Goal: Check status: Check status

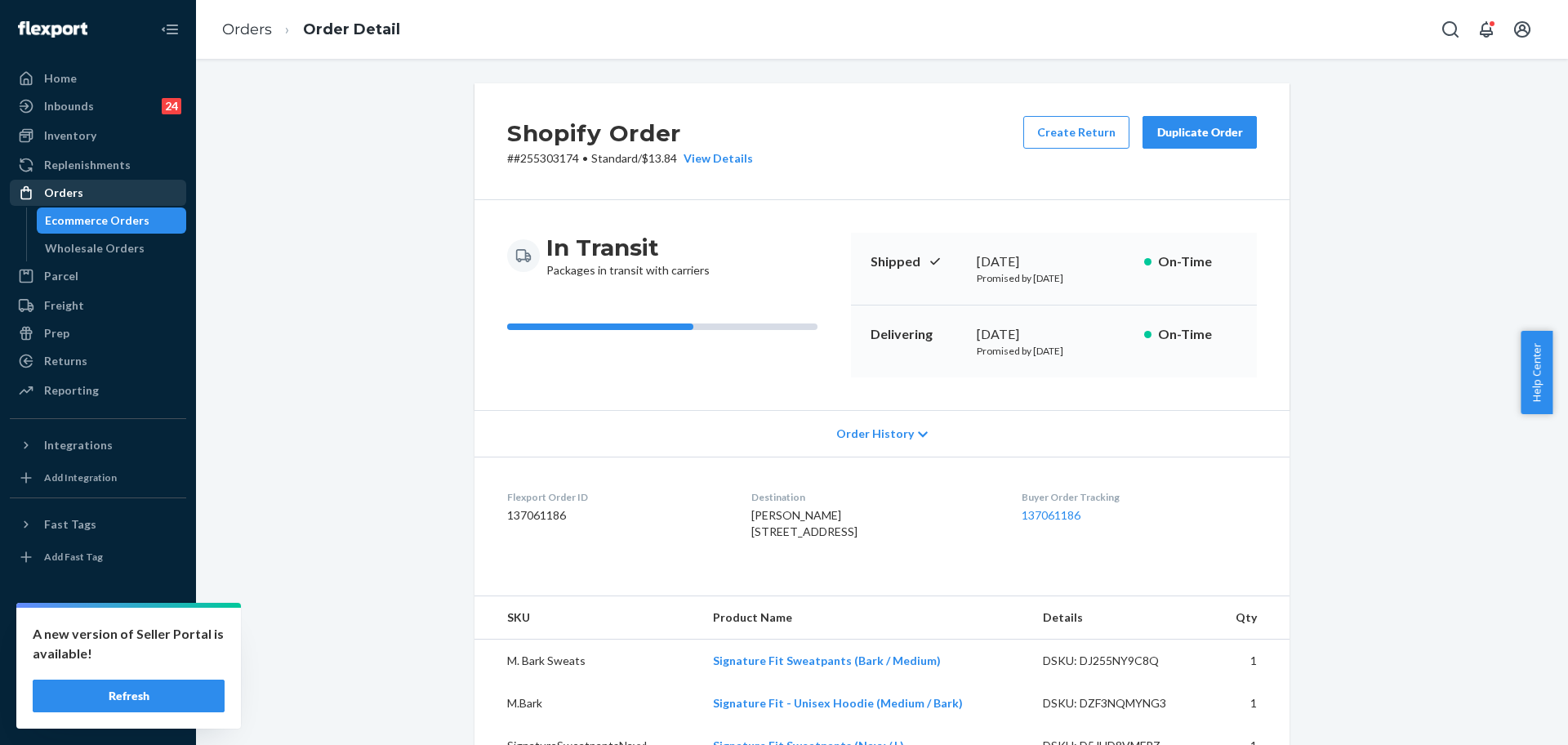
click at [74, 199] on div "Orders" at bounding box center [63, 193] width 39 height 16
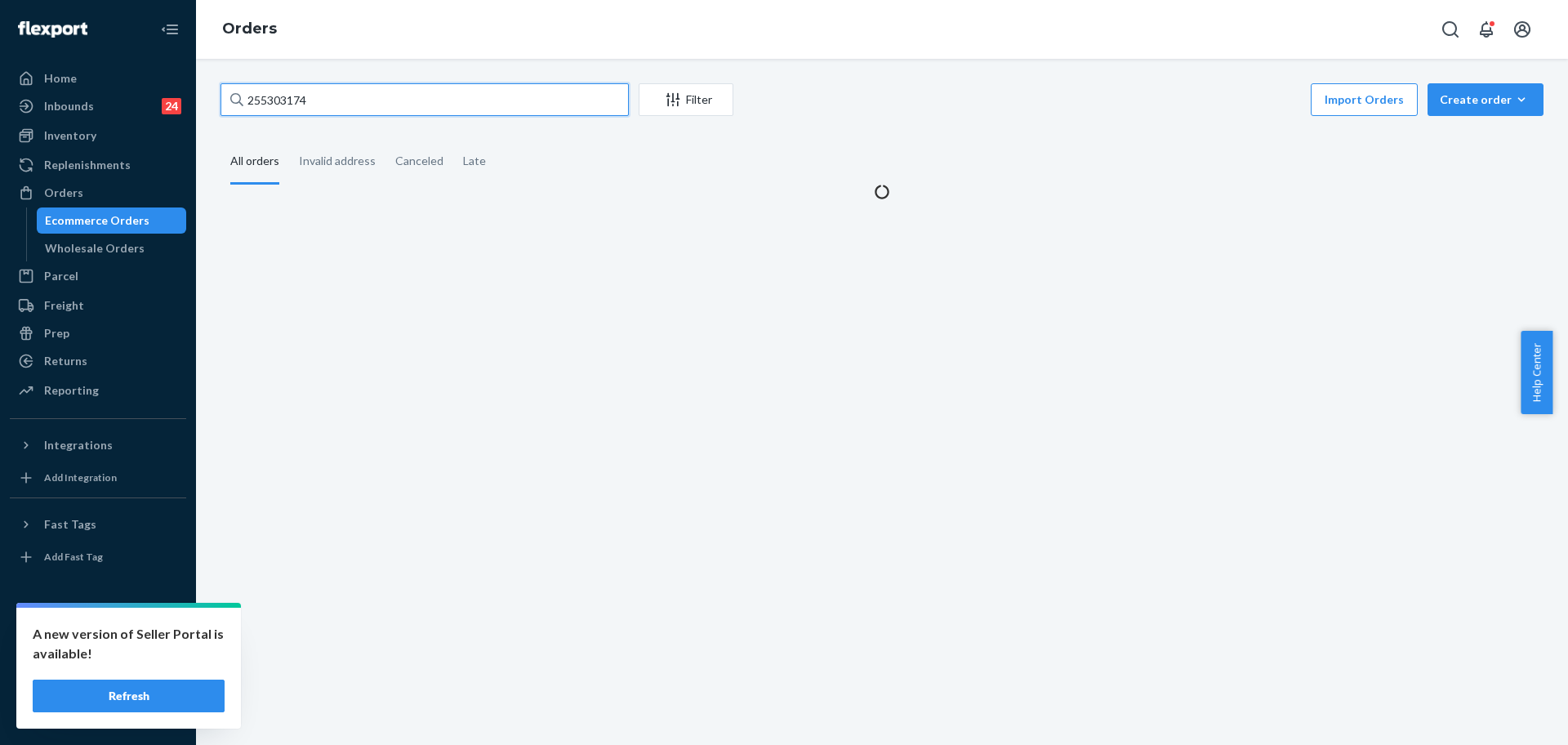
click at [343, 97] on input "255303174" at bounding box center [424, 99] width 409 height 33
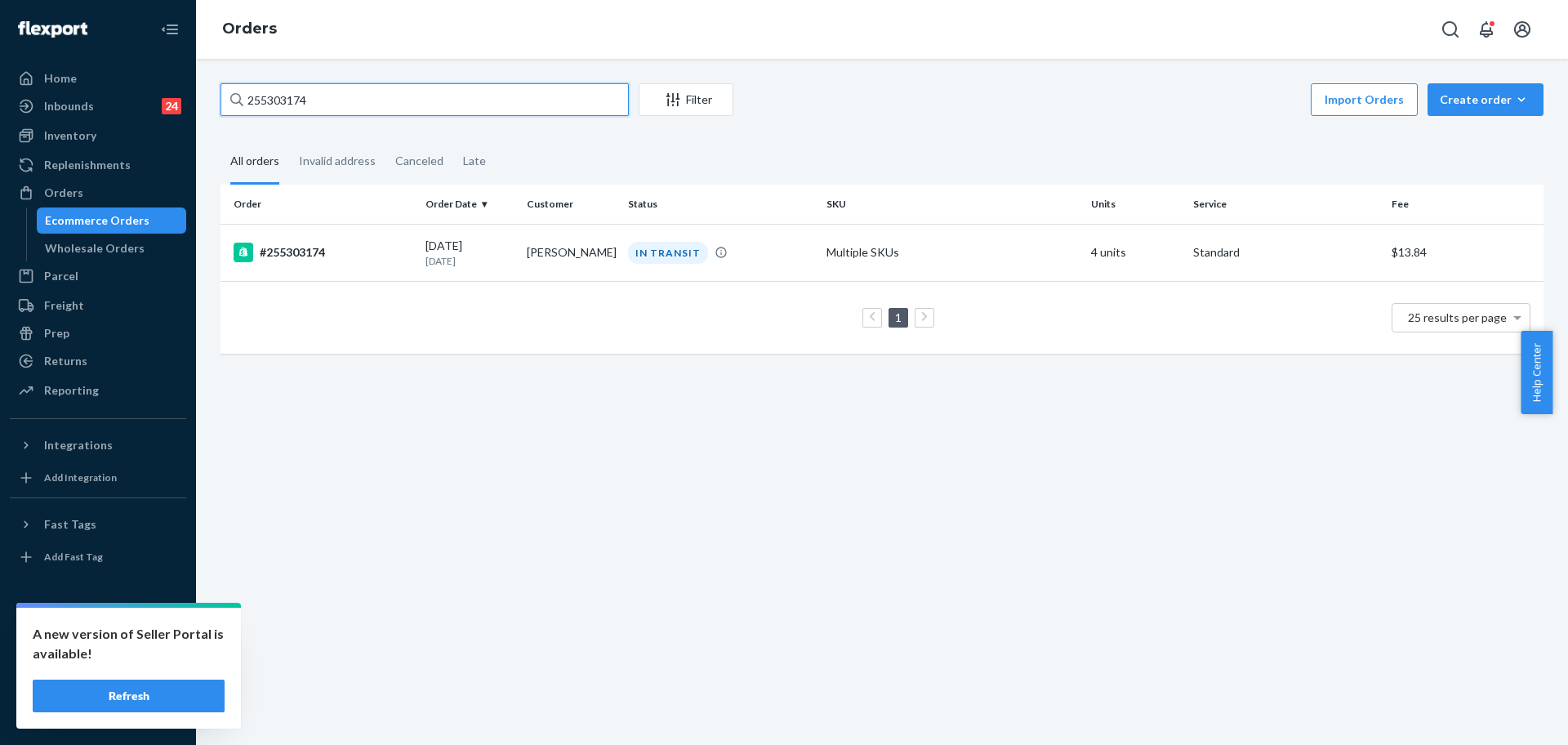
paste input "280976"
type input "255280976"
click at [434, 258] on p "[DATE]" at bounding box center [470, 261] width 88 height 14
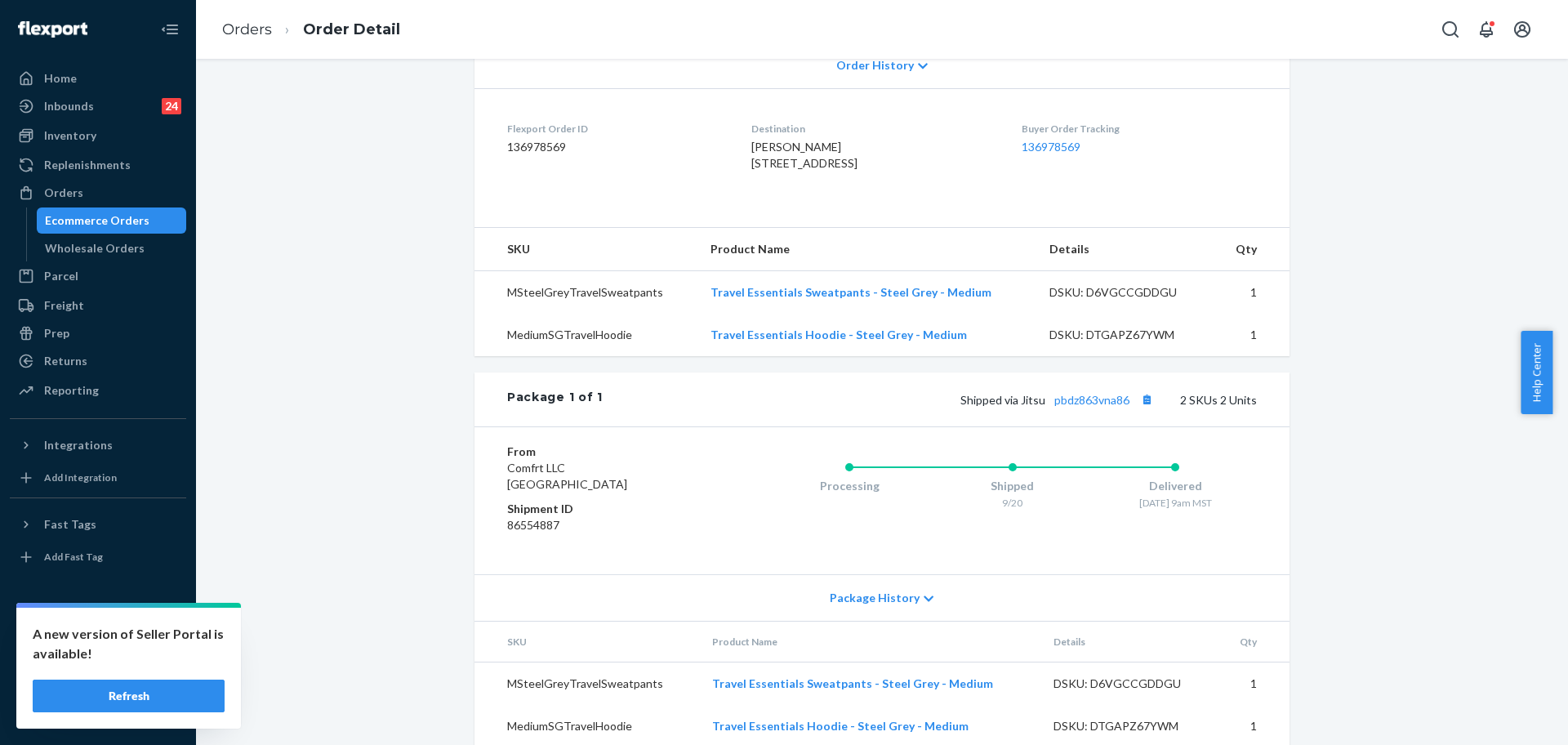
scroll to position [423, 0]
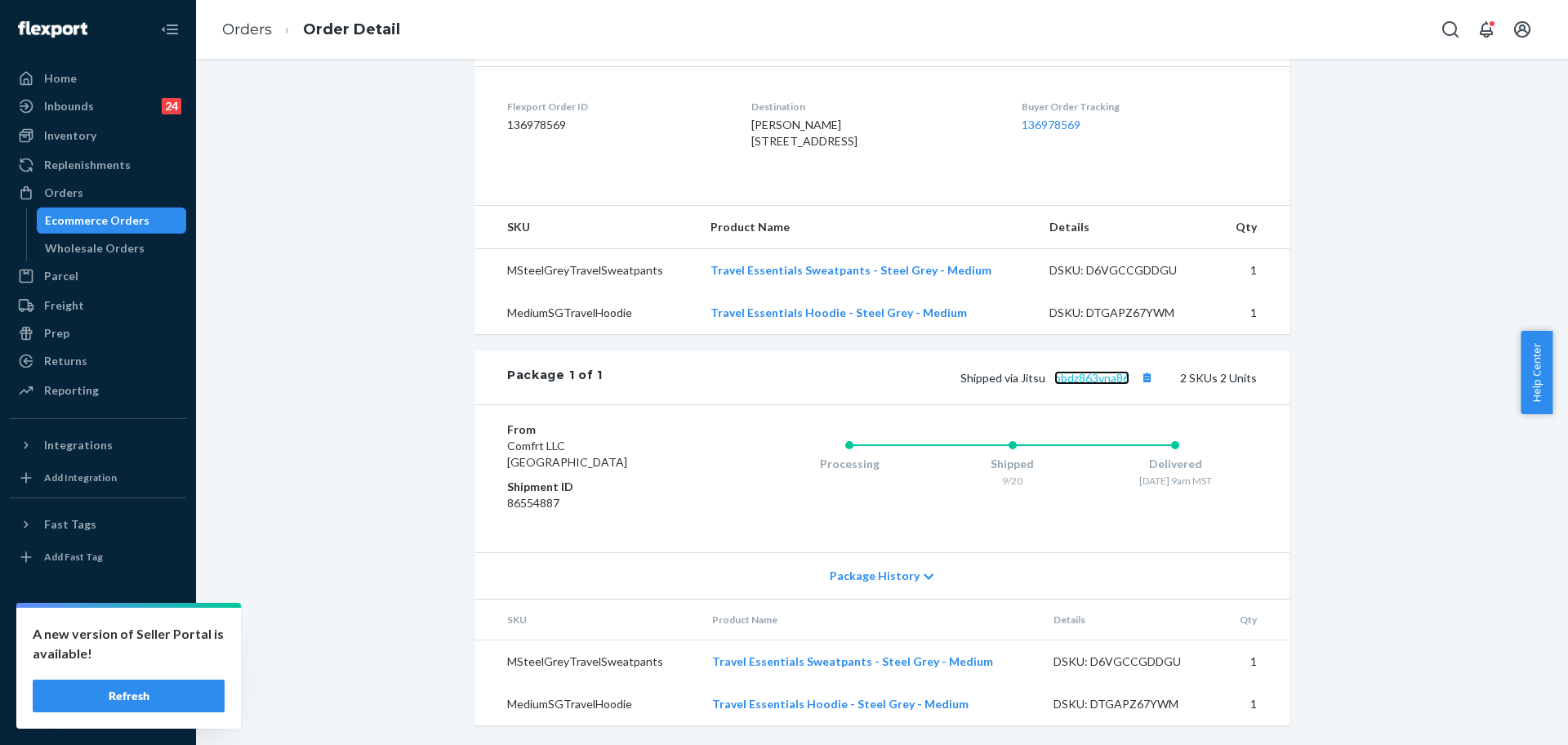
click at [1090, 379] on link "pbdz863vna86" at bounding box center [1091, 378] width 75 height 14
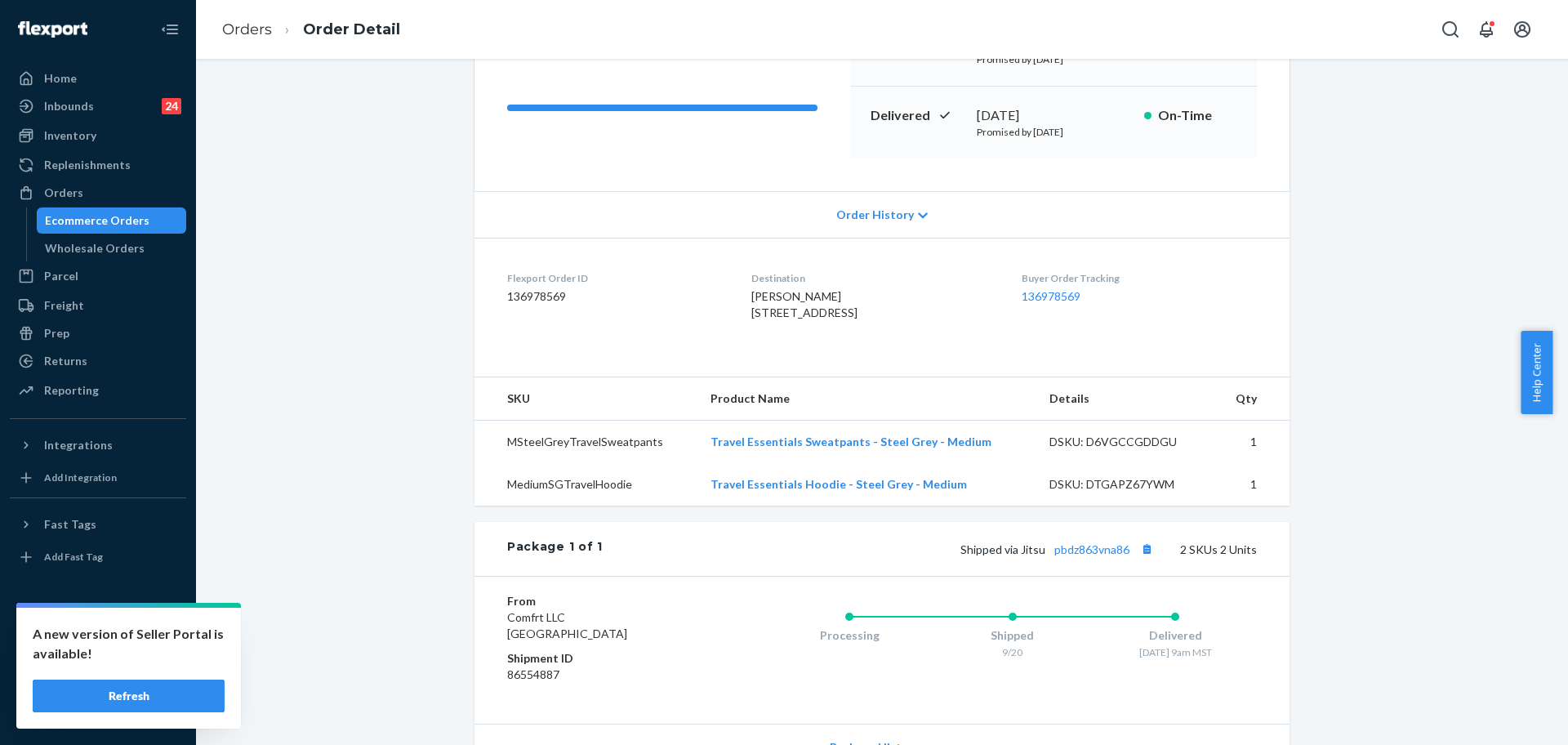
drag, startPoint x: 720, startPoint y: 315, endPoint x: 860, endPoint y: 325, distance: 140.4
click at [860, 325] on dl "Flexport Order ID 136978569 Destination [PERSON_NAME] [STREET_ADDRESS] Buyer Or…" at bounding box center [881, 299] width 815 height 123
copy span "[STREET_ADDRESS]"
click at [83, 197] on div "Orders" at bounding box center [98, 193] width 173 height 22
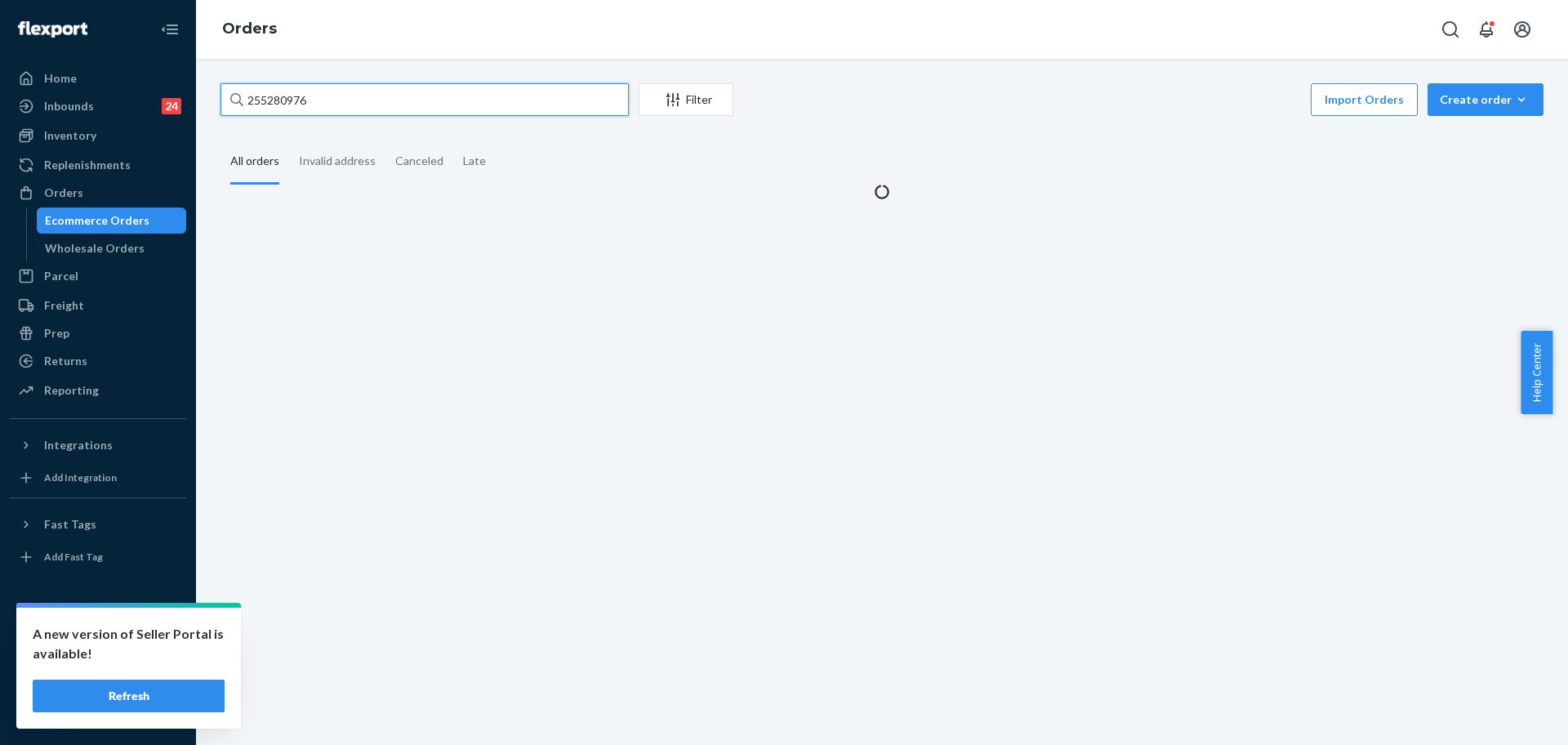
click at [460, 99] on input "255280976" at bounding box center [424, 99] width 409 height 33
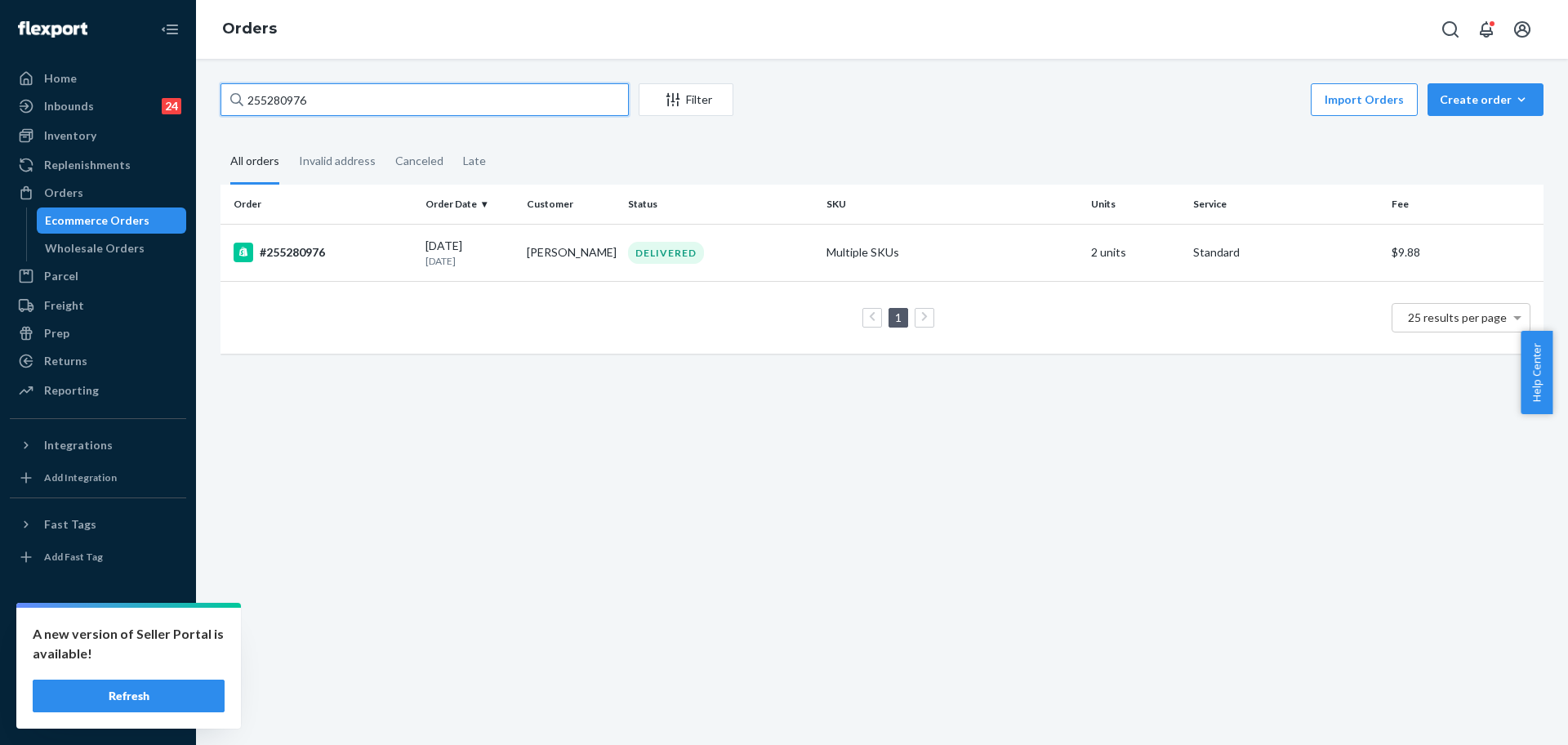
paste input "4979689"
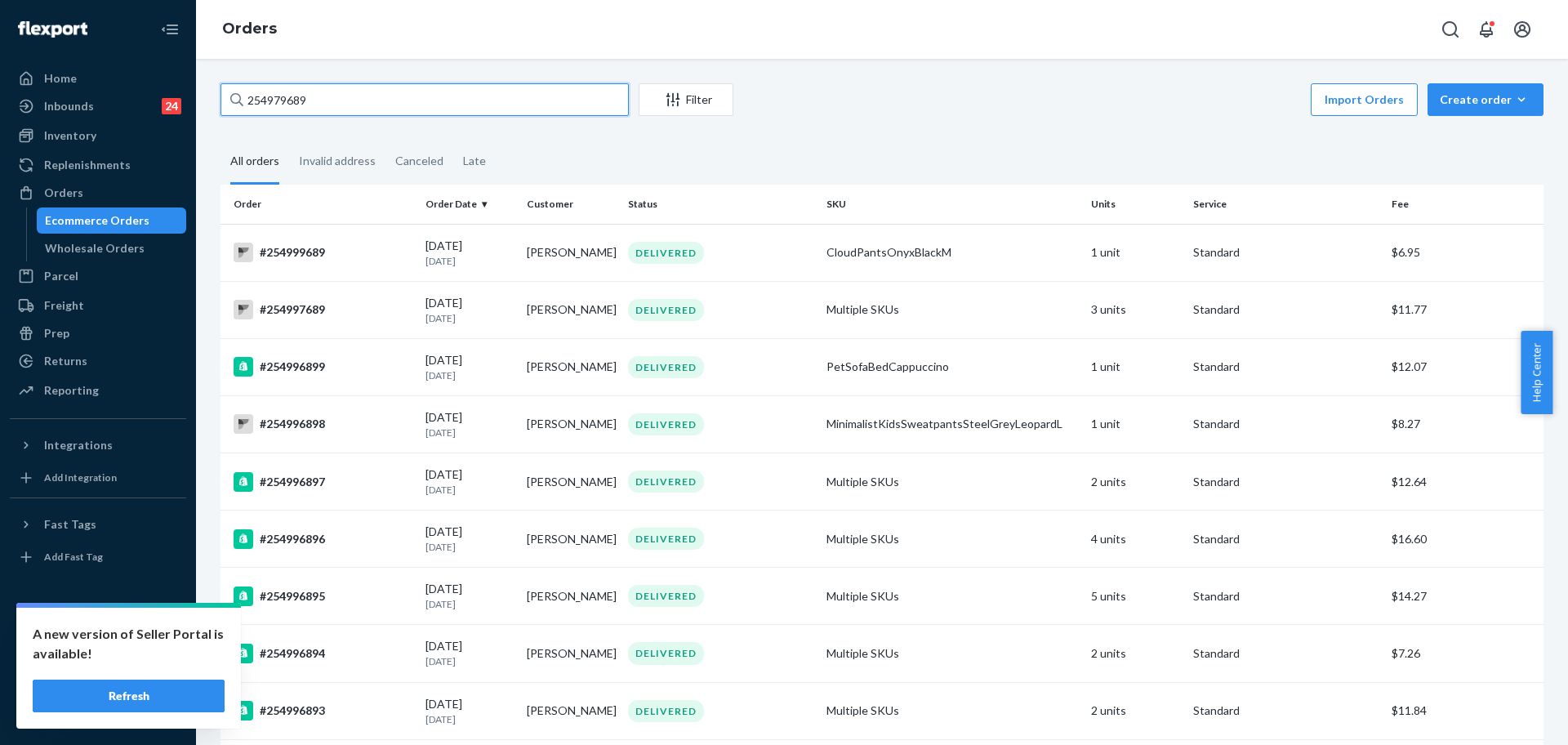
type input "254979689"
